Goal: Check status: Check status

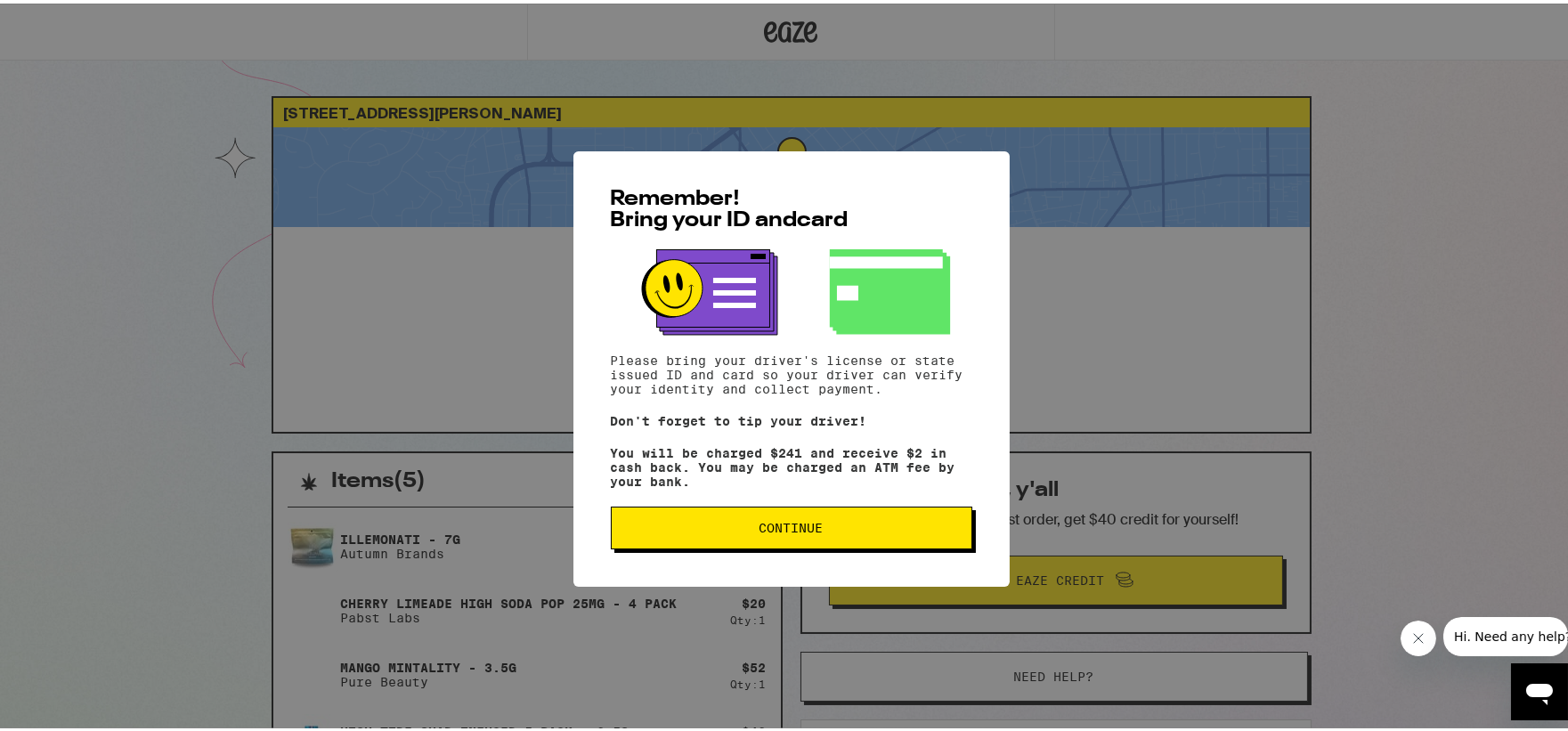
click at [750, 545] on button "Continue" at bounding box center [791, 525] width 361 height 43
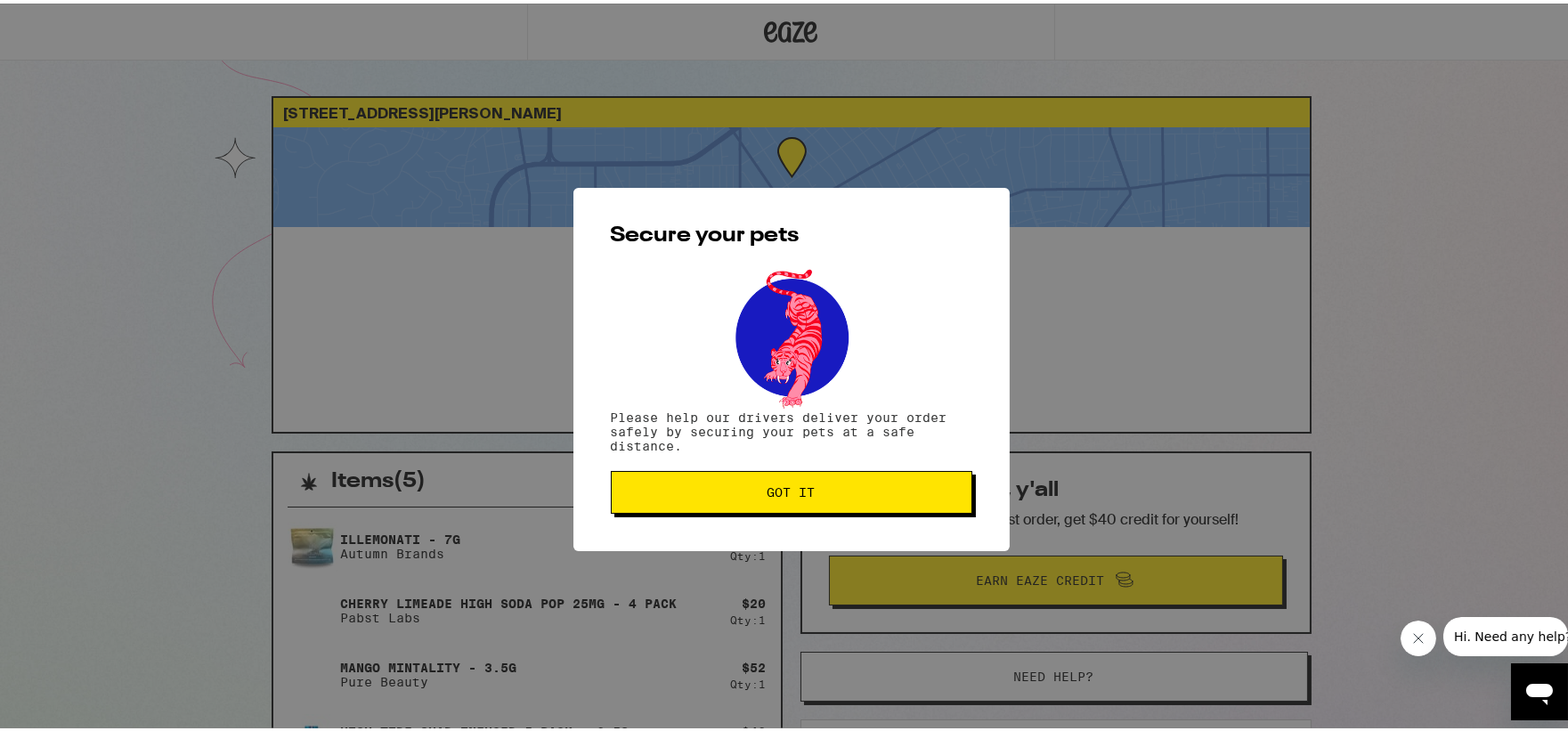
click at [751, 481] on button "Got it" at bounding box center [791, 489] width 361 height 43
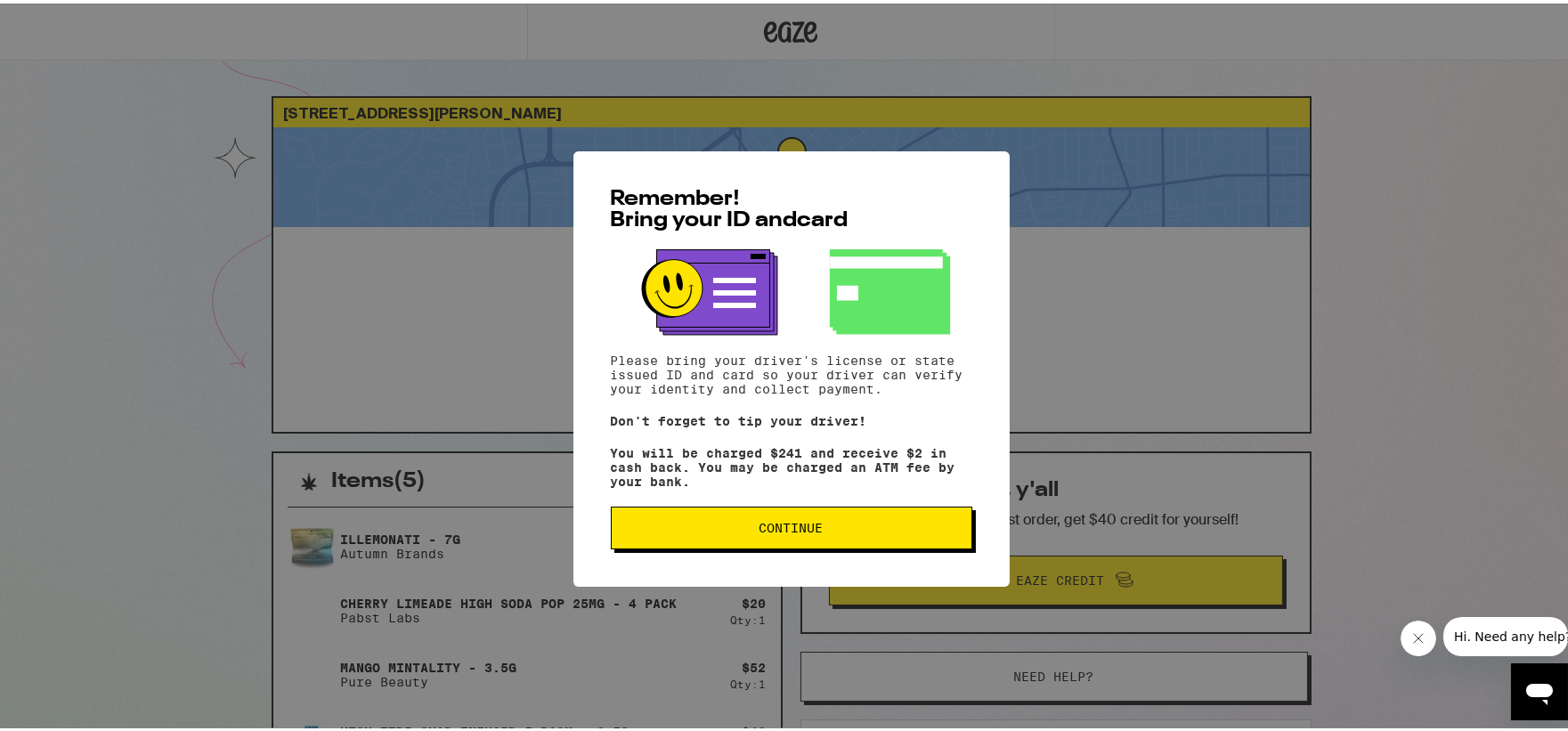
click at [902, 543] on button "Continue" at bounding box center [791, 525] width 361 height 43
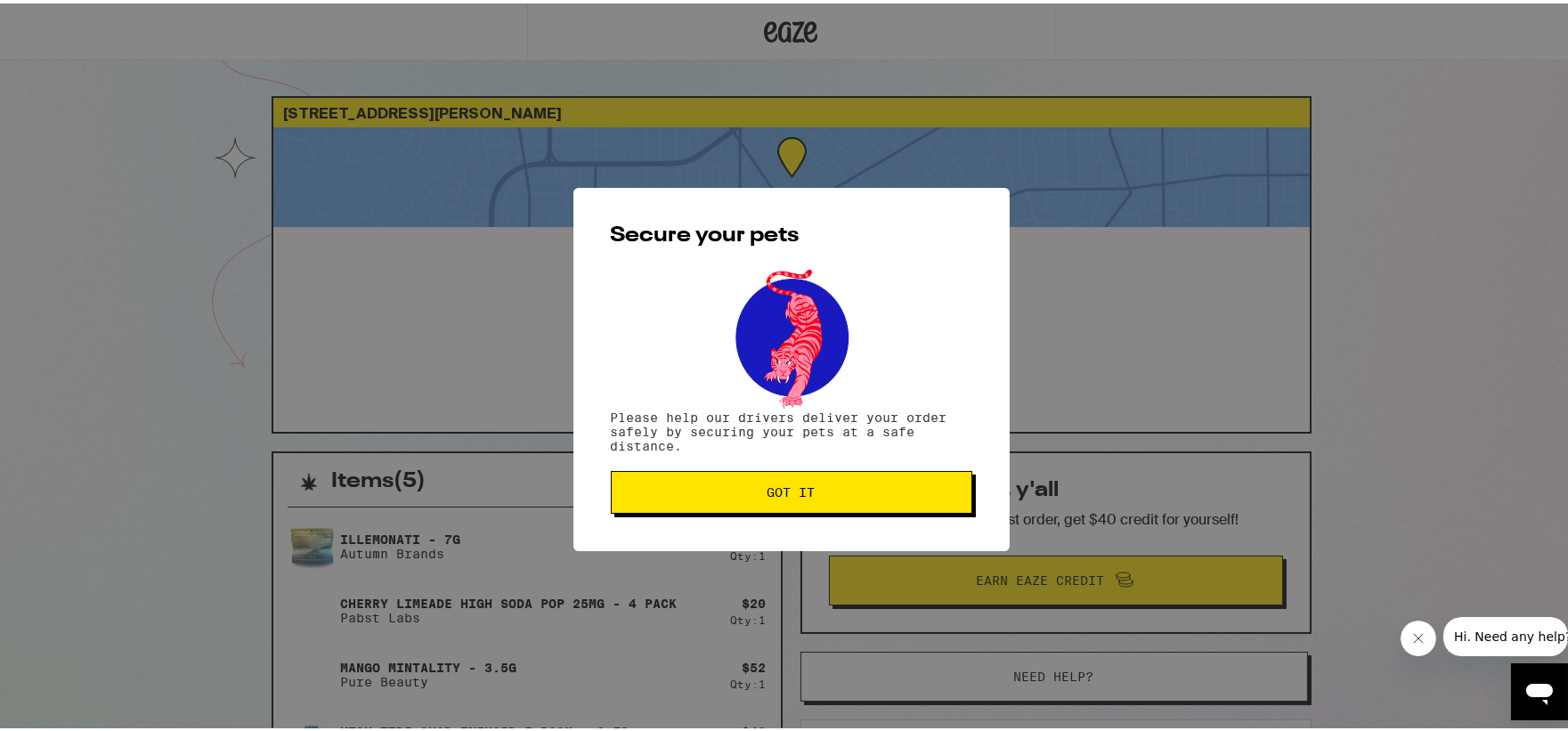
click at [865, 477] on button "Got it" at bounding box center [791, 489] width 361 height 43
